Goal: Task Accomplishment & Management: Manage account settings

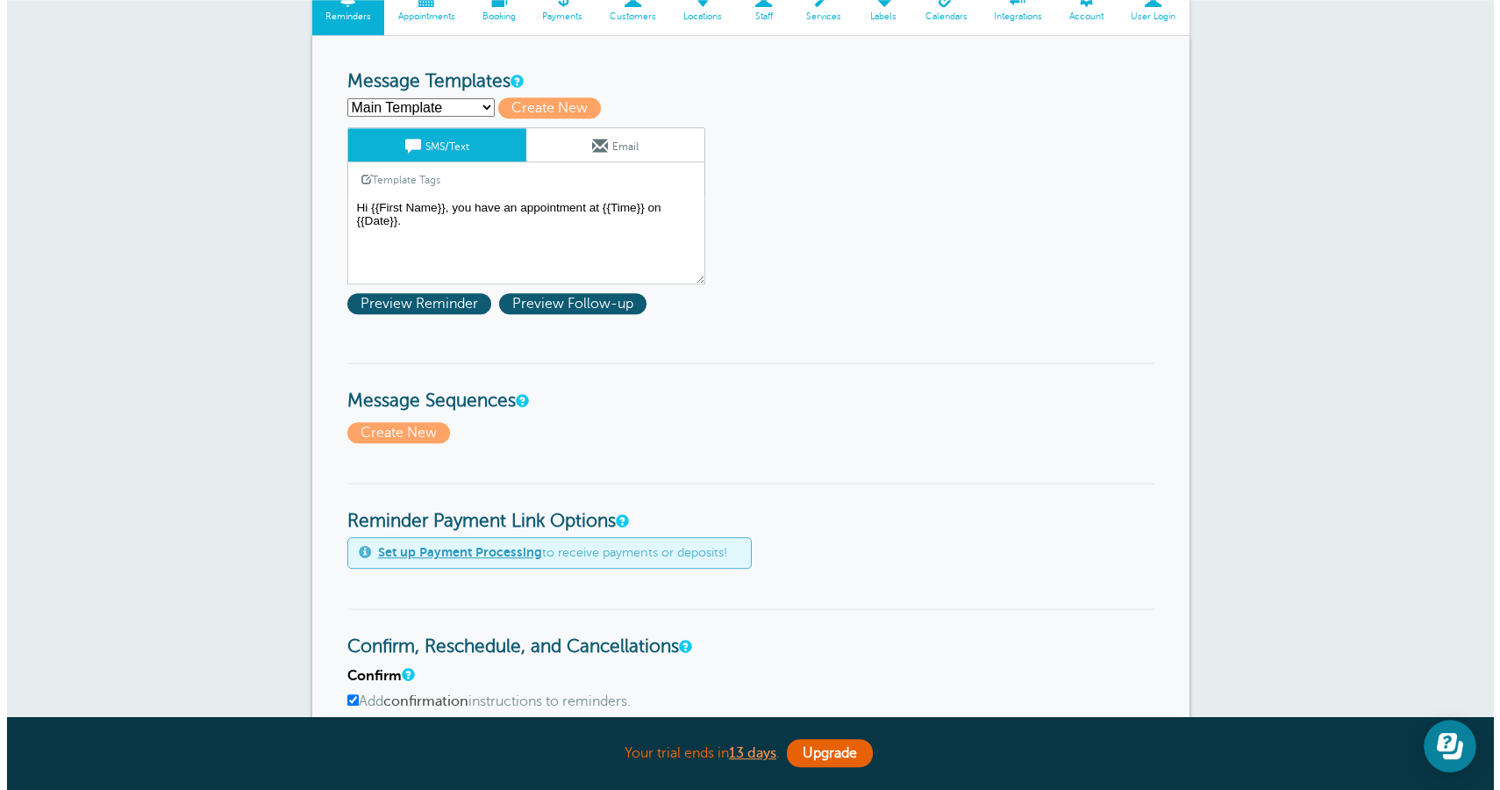
scroll to position [197, 0]
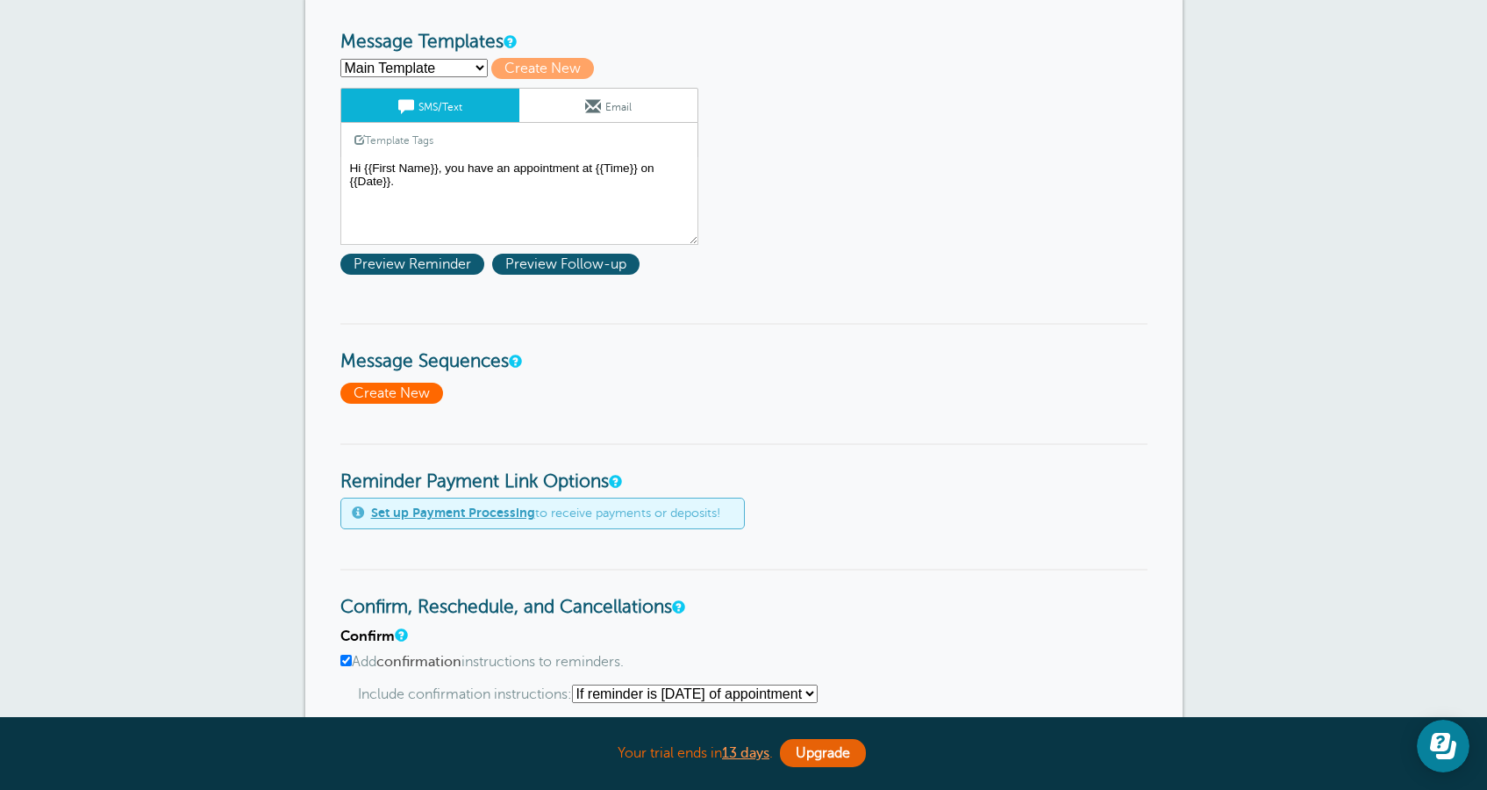
click at [399, 397] on span "Create New" at bounding box center [391, 393] width 103 height 21
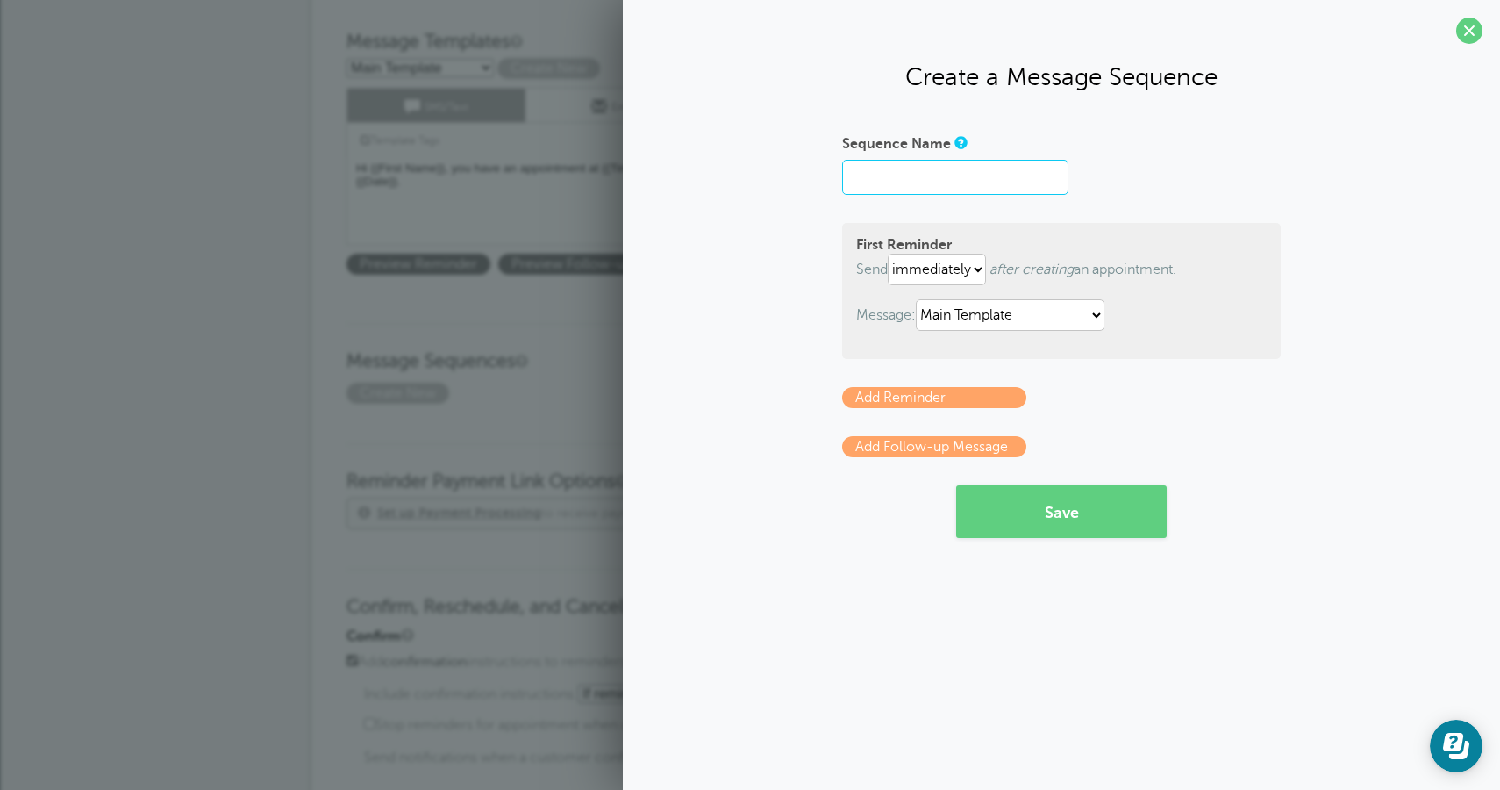
click at [884, 186] on input "Sequence Name" at bounding box center [955, 177] width 226 height 35
type input "sss"
click at [888, 254] on select "immediately 1 2 3 4 5 6 7 8 9 10 11 12 13 14 15 16 17 18 19 20 21 22 23 24 25 2…" at bounding box center [937, 270] width 98 height 32
select select "1"
click option "1" at bounding box center [0, 0] width 0 height 0
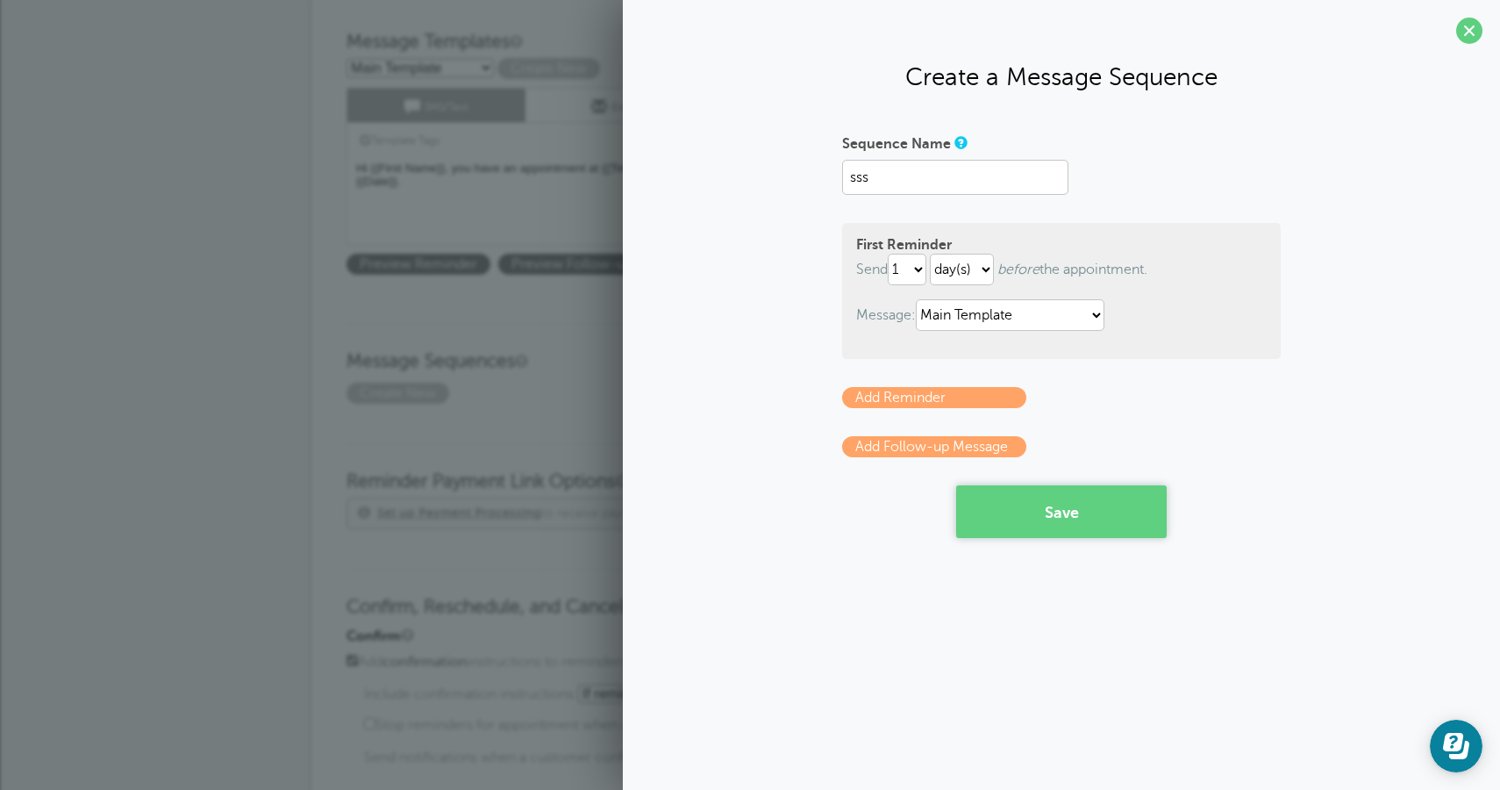
click at [1032, 500] on button "Save" at bounding box center [1061, 511] width 211 height 53
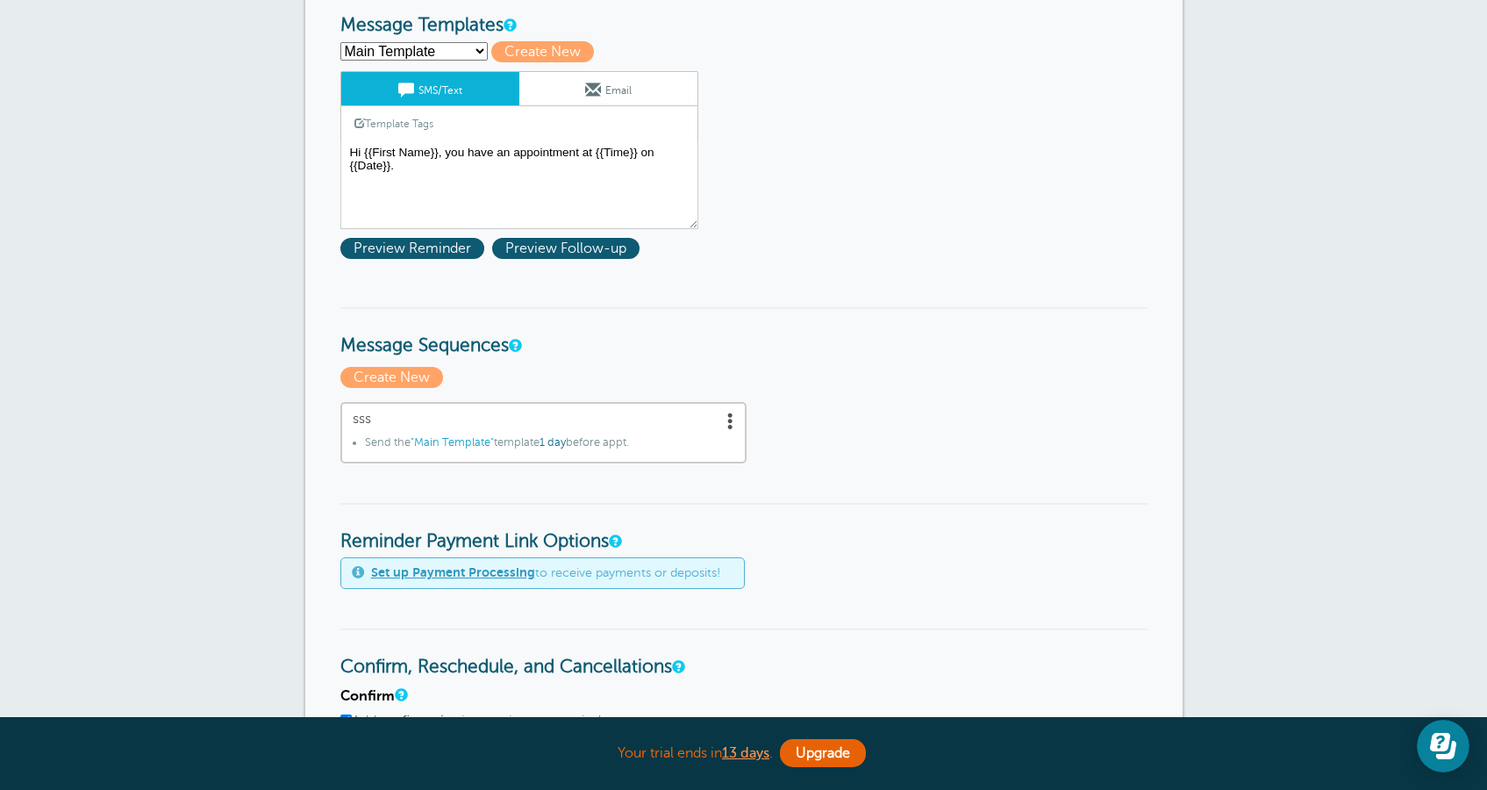
click at [736, 419] on span at bounding box center [731, 421] width 18 height 18
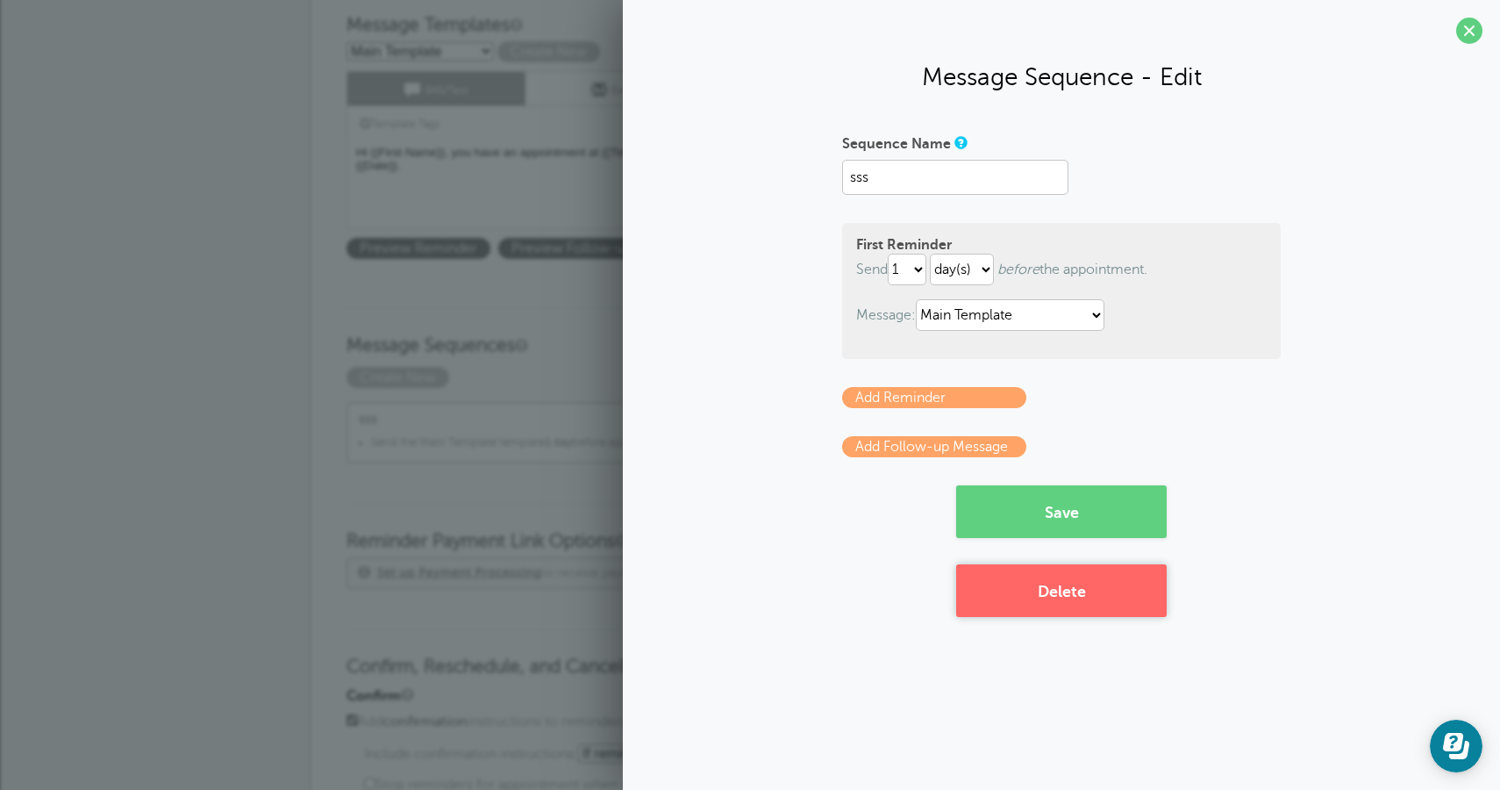
click at [1095, 597] on button "Delete" at bounding box center [1061, 590] width 211 height 53
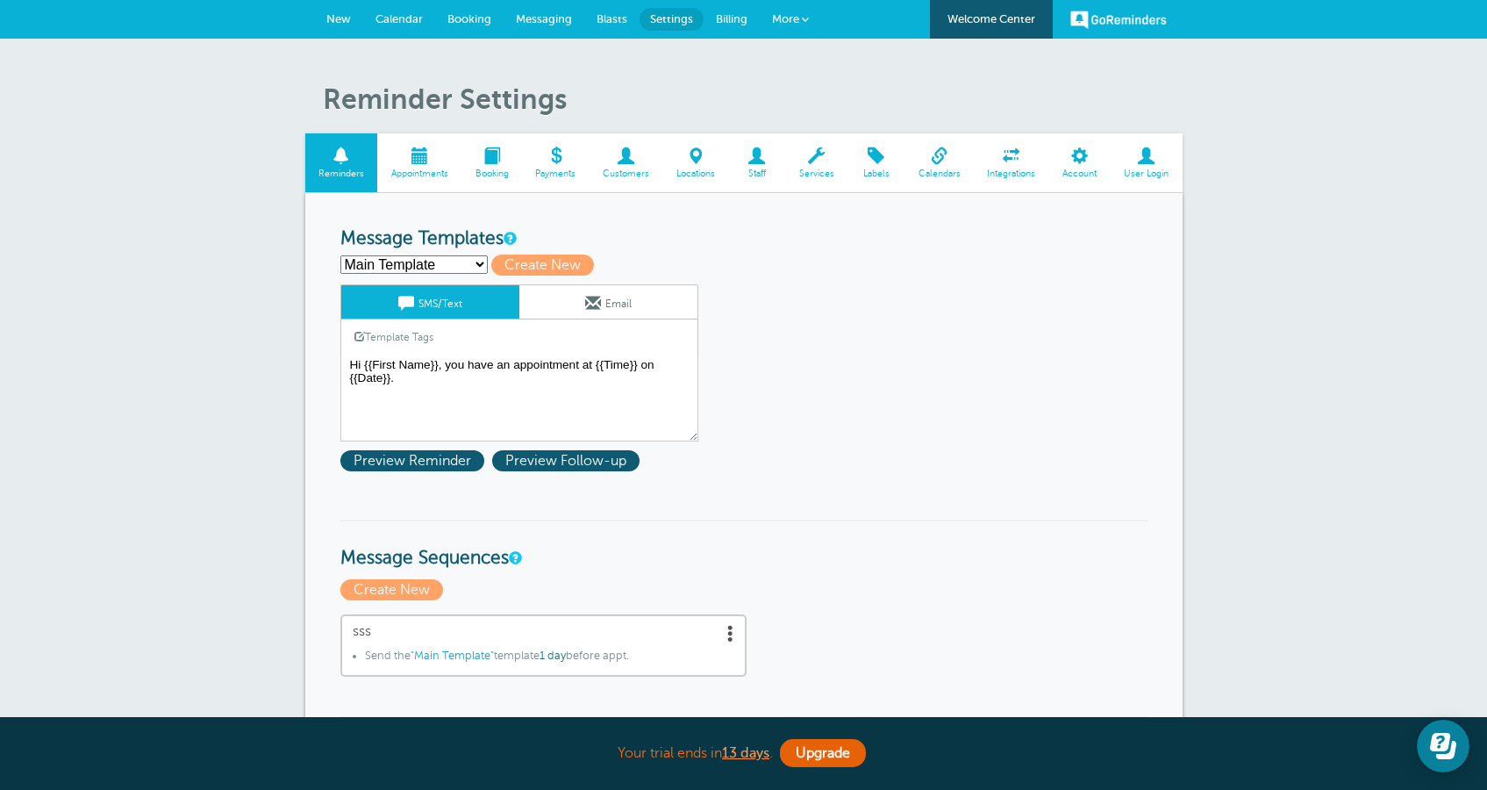
click at [340, 19] on span "New" at bounding box center [338, 18] width 25 height 13
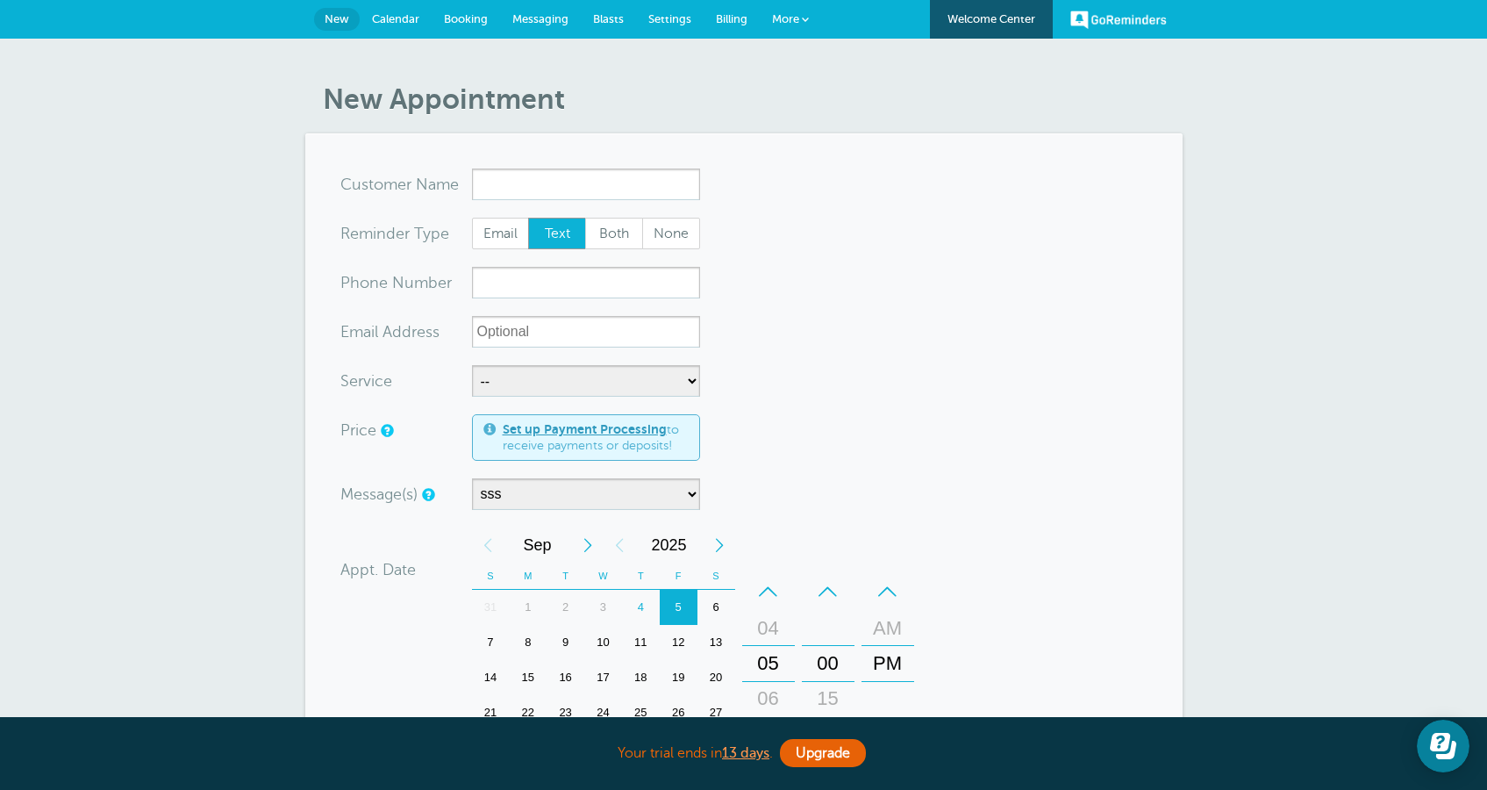
click at [1012, 24] on link "Welcome Center" at bounding box center [991, 19] width 123 height 39
